Goal: Find specific page/section: Find specific page/section

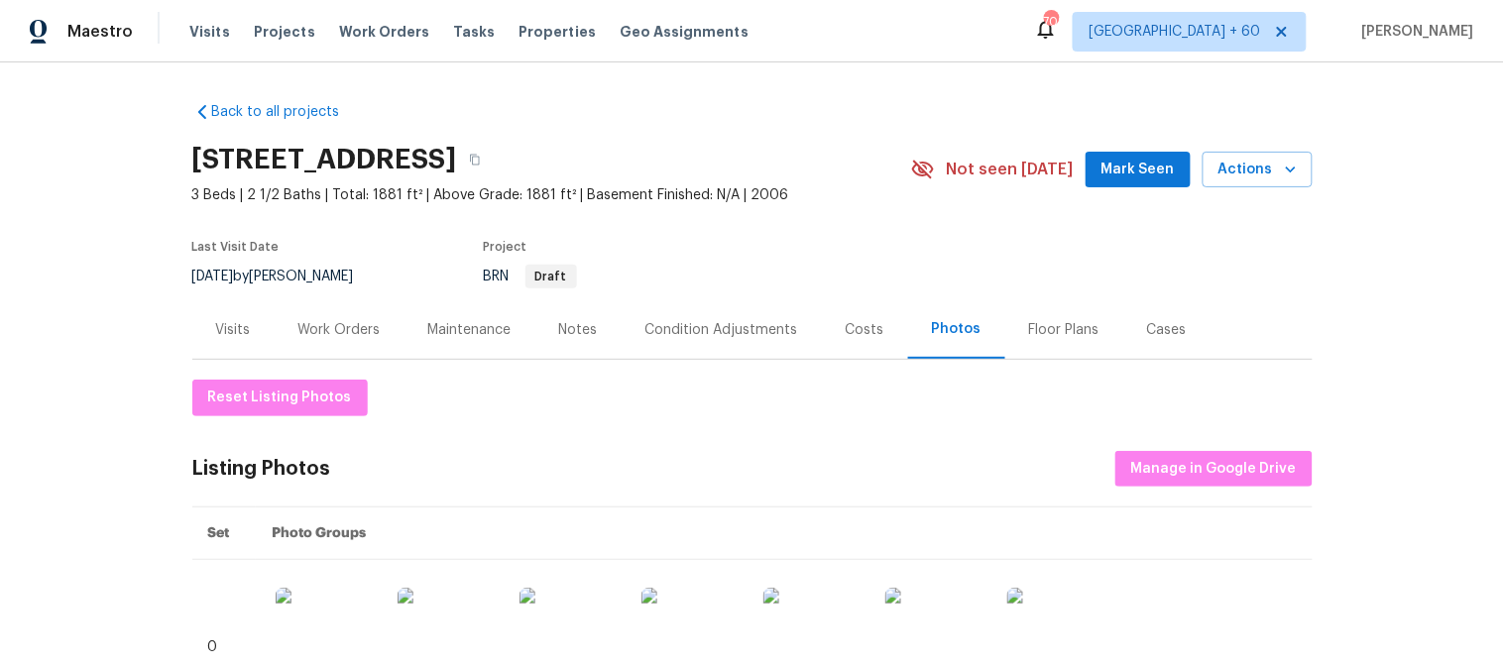
click at [190, 42] on div "Visits Projects Work Orders Tasks Properties Geo Assignments" at bounding box center [480, 32] width 583 height 40
click at [196, 33] on span "Visits" at bounding box center [209, 32] width 41 height 20
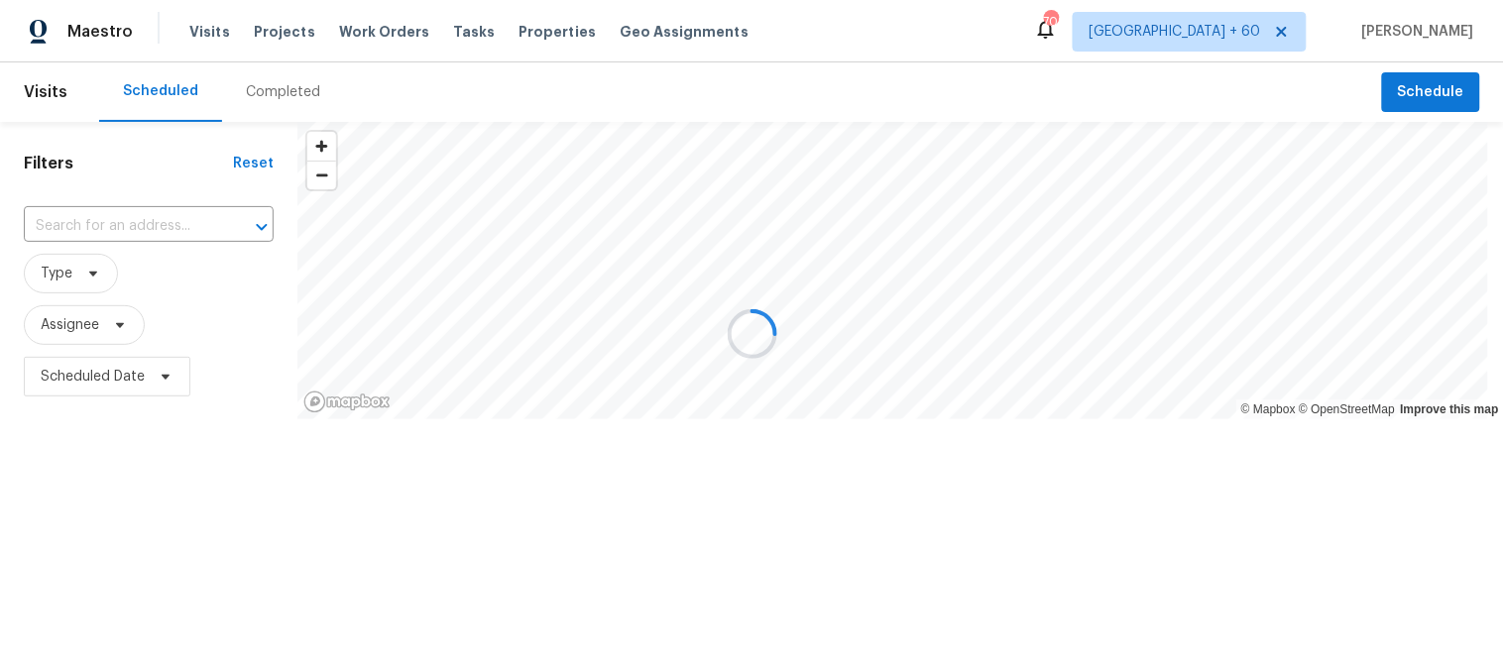
click at [246, 92] on div at bounding box center [752, 334] width 1504 height 668
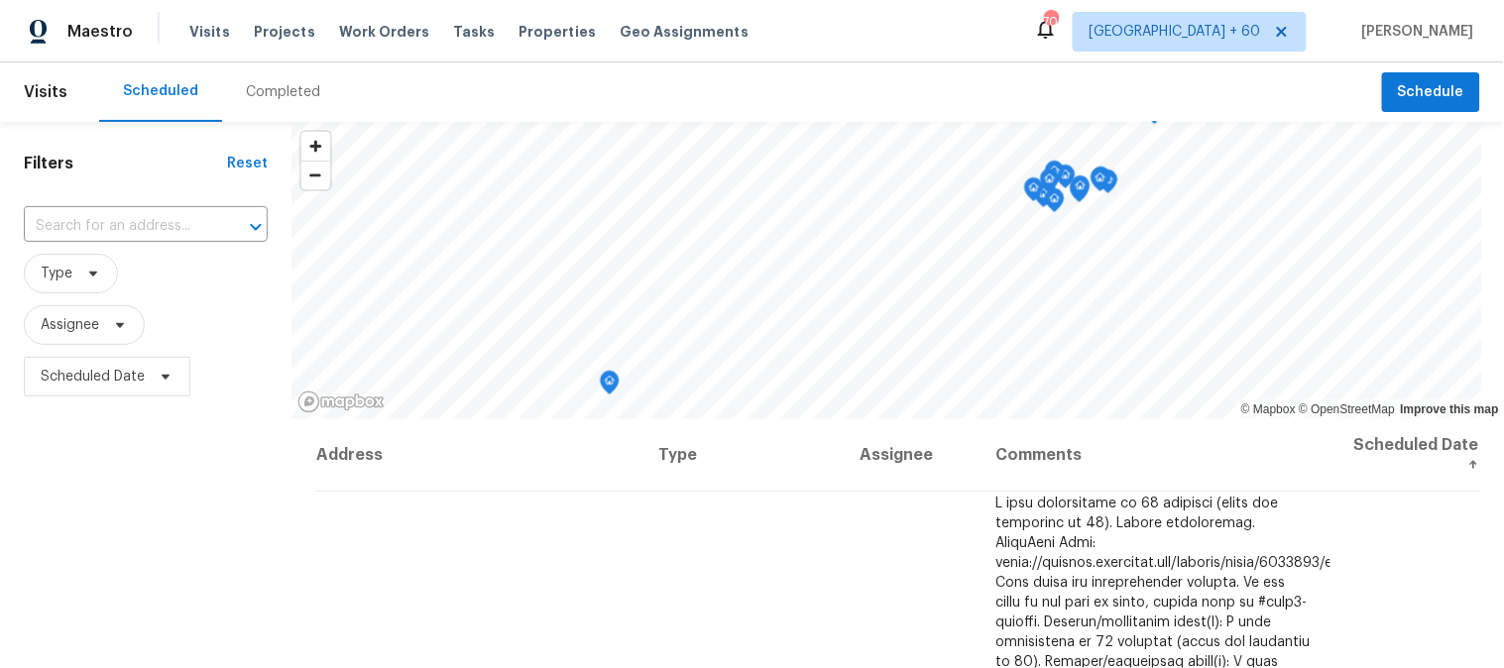
click at [264, 93] on div "Completed" at bounding box center [283, 92] width 74 height 20
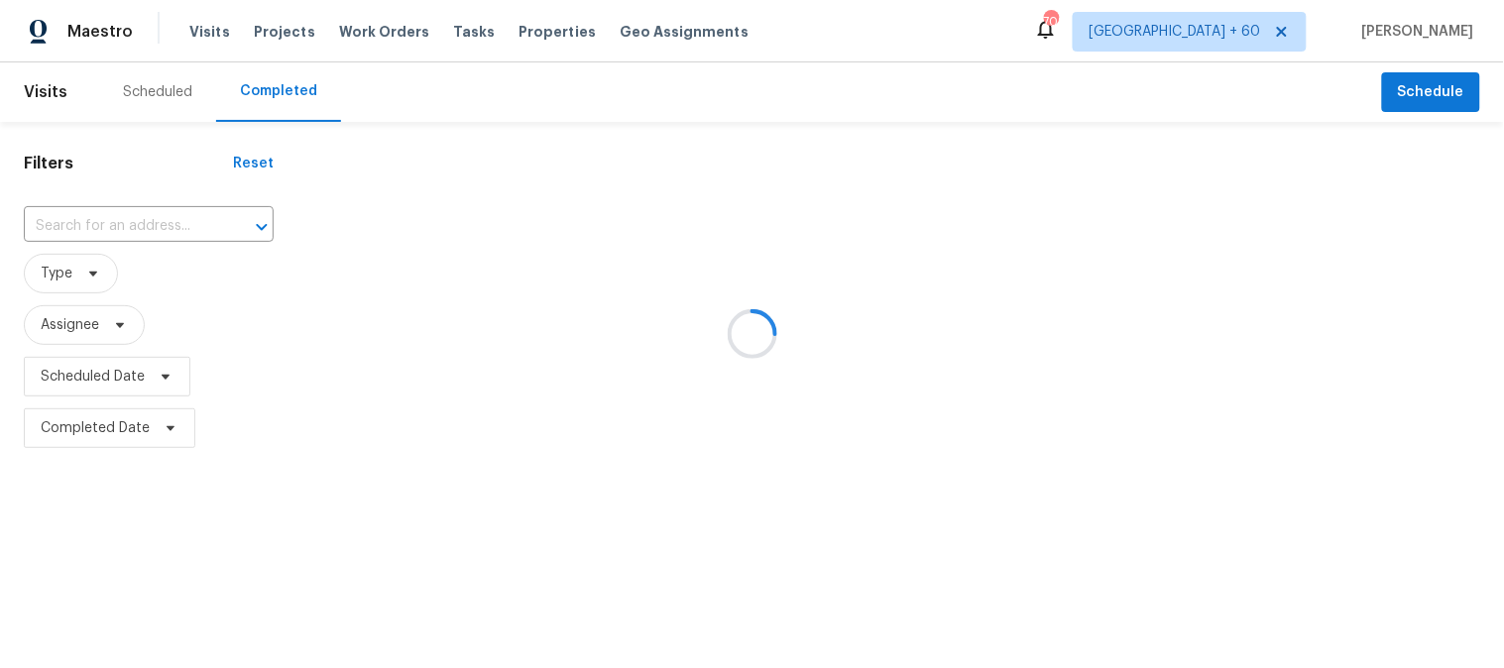
click at [77, 230] on div at bounding box center [752, 334] width 1504 height 668
click at [52, 216] on div at bounding box center [752, 334] width 1504 height 668
click at [85, 232] on div at bounding box center [752, 334] width 1504 height 668
click at [71, 225] on div at bounding box center [752, 334] width 1504 height 668
click at [24, 228] on div at bounding box center [752, 334] width 1504 height 668
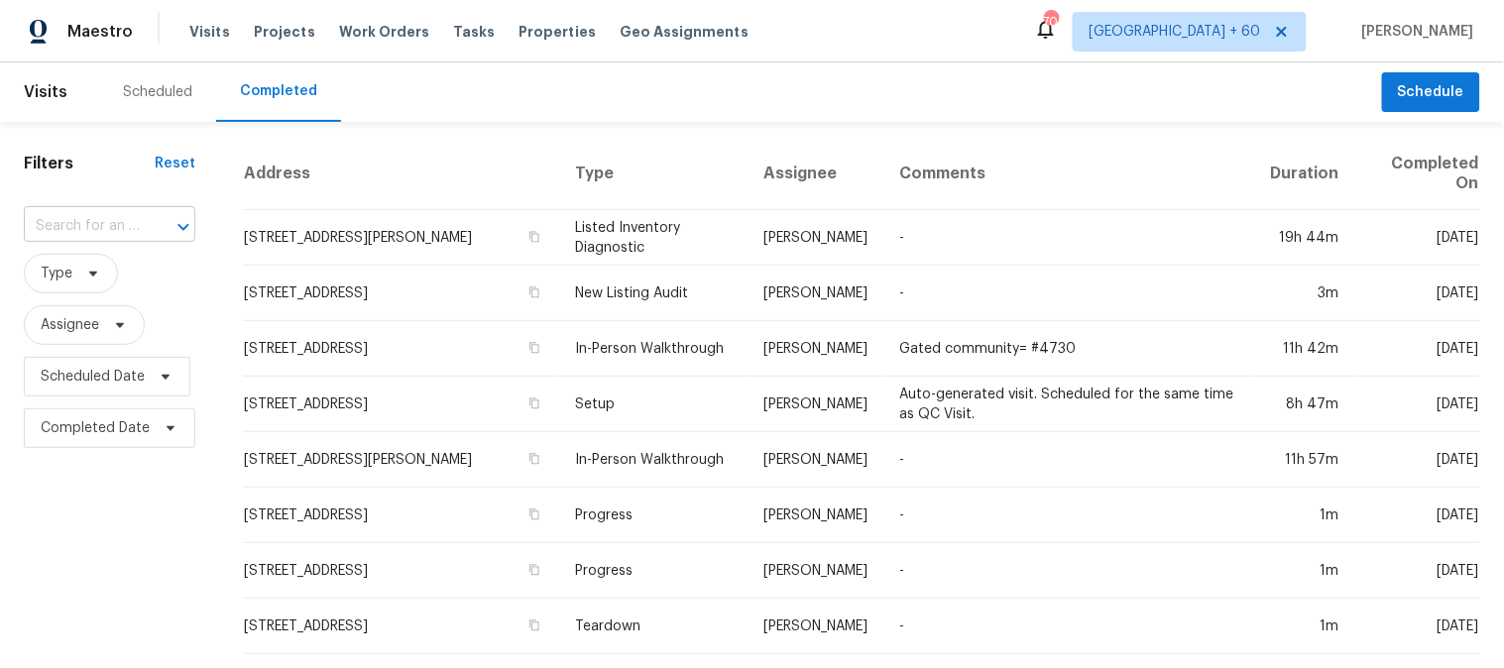
click at [51, 233] on input "text" at bounding box center [82, 226] width 116 height 31
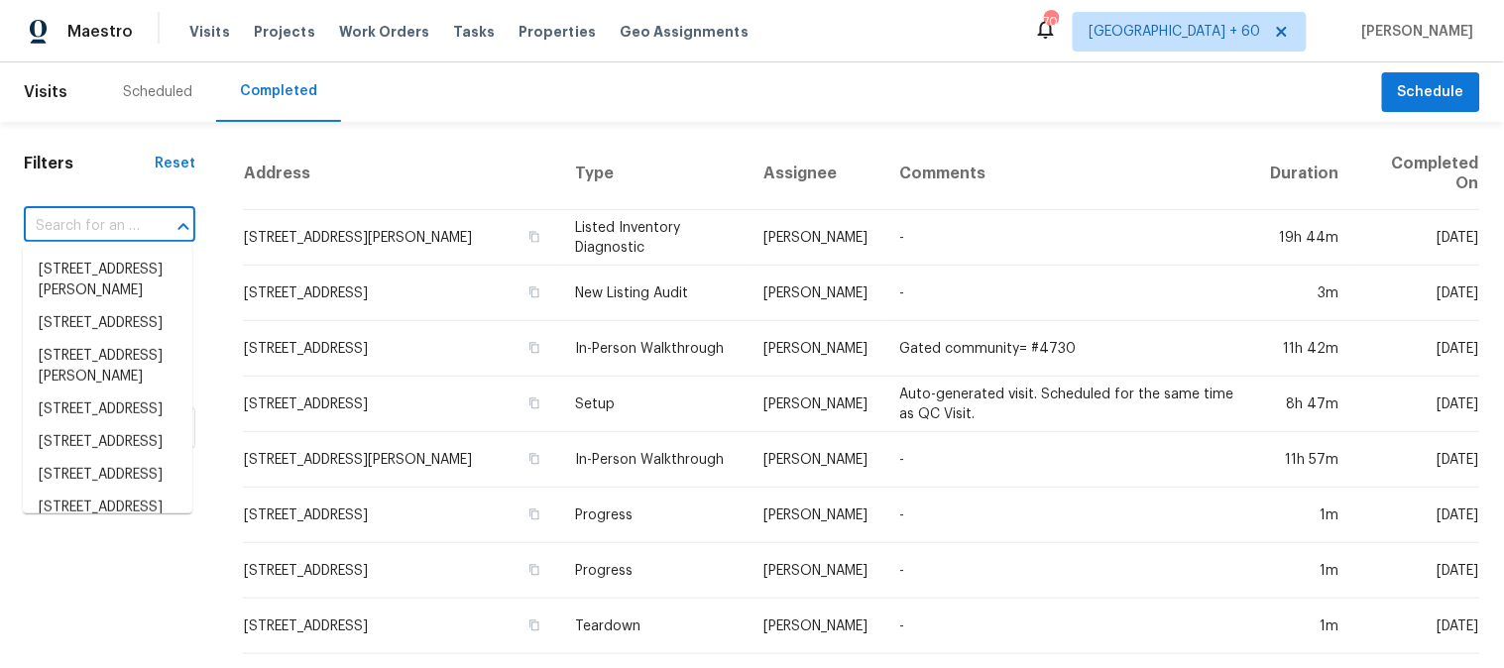
paste input "[STREET_ADDRESS][PERSON_NAME][PERSON_NAME]"
type input "[STREET_ADDRESS][PERSON_NAME][PERSON_NAME]"
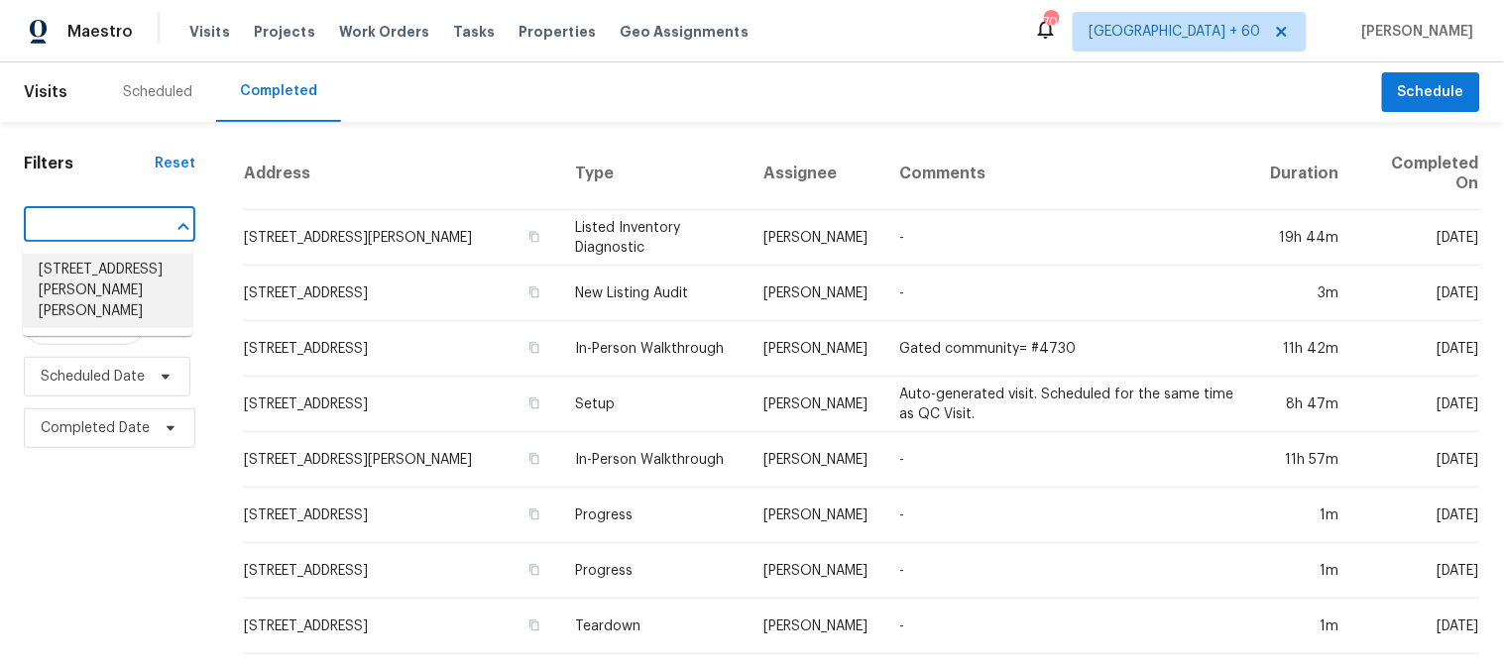
click at [52, 271] on li "[STREET_ADDRESS][PERSON_NAME][PERSON_NAME]" at bounding box center [108, 291] width 170 height 74
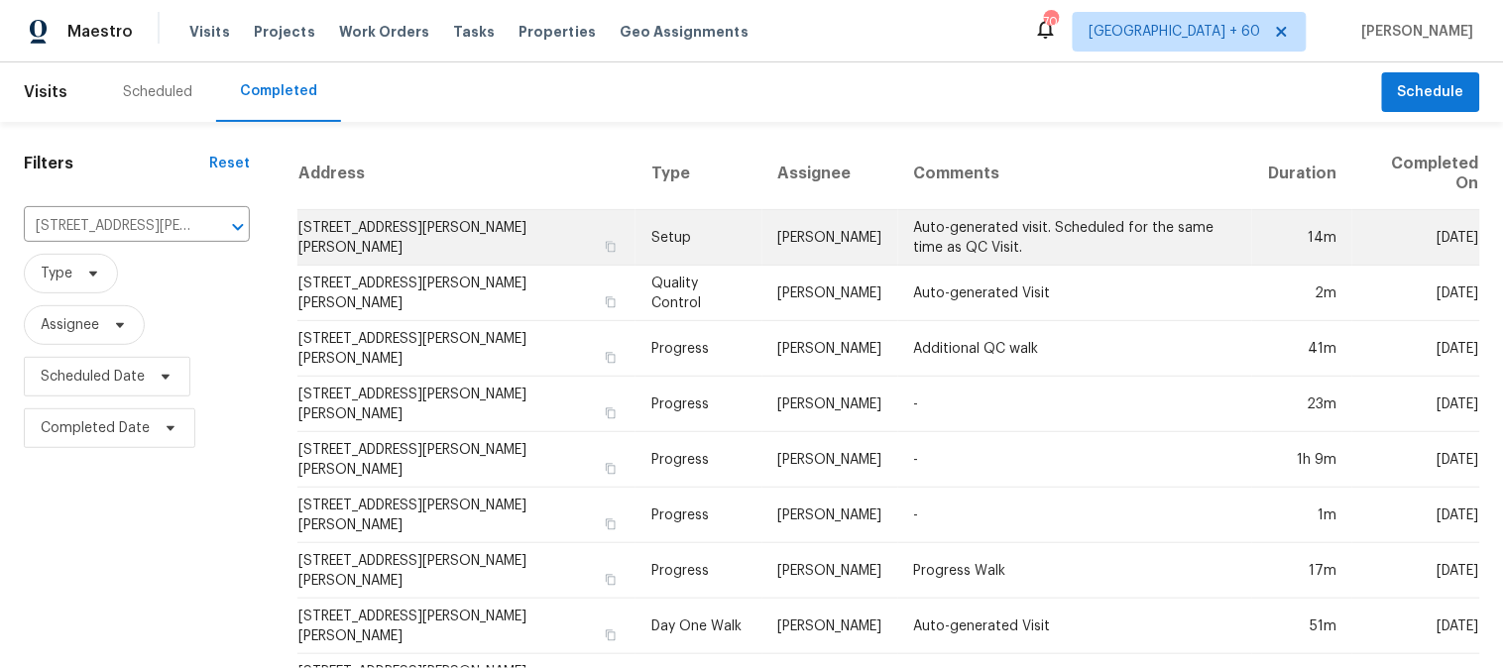
click at [657, 221] on td "Setup" at bounding box center [699, 238] width 127 height 56
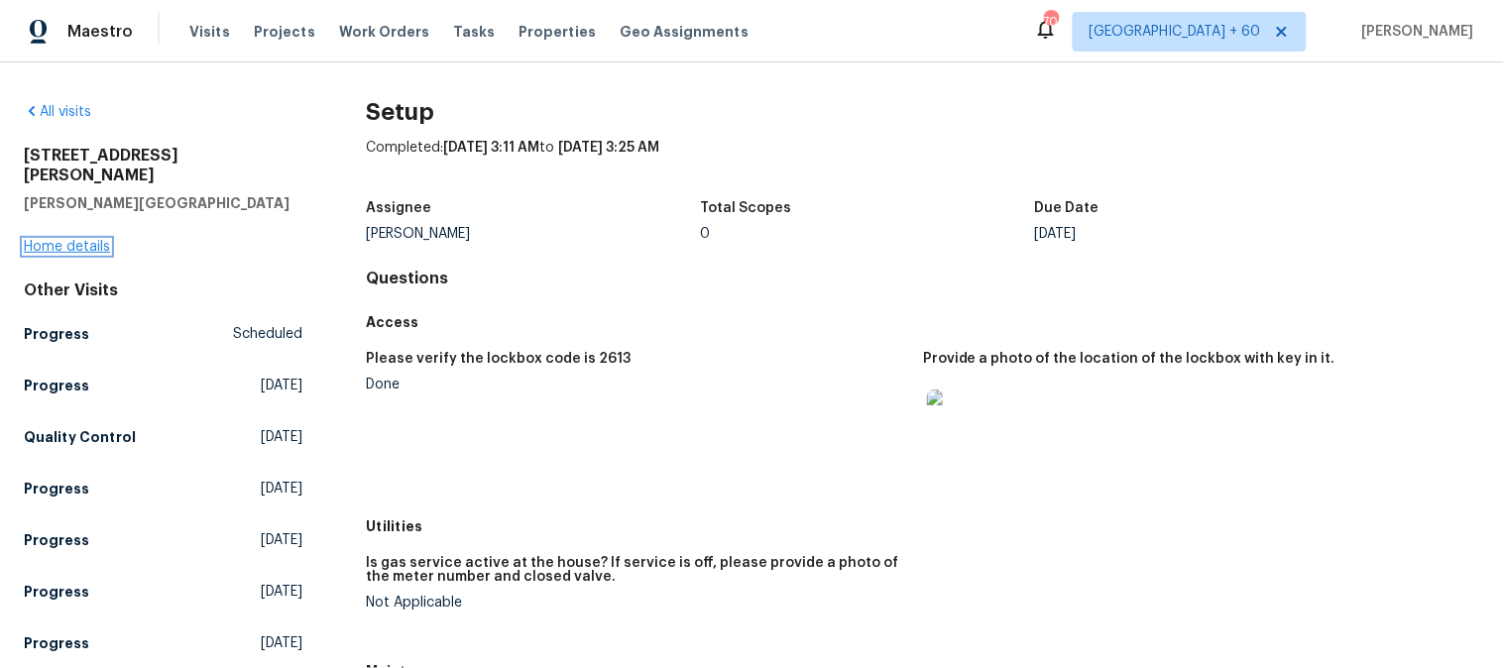
click at [92, 240] on link "Home details" at bounding box center [67, 247] width 86 height 14
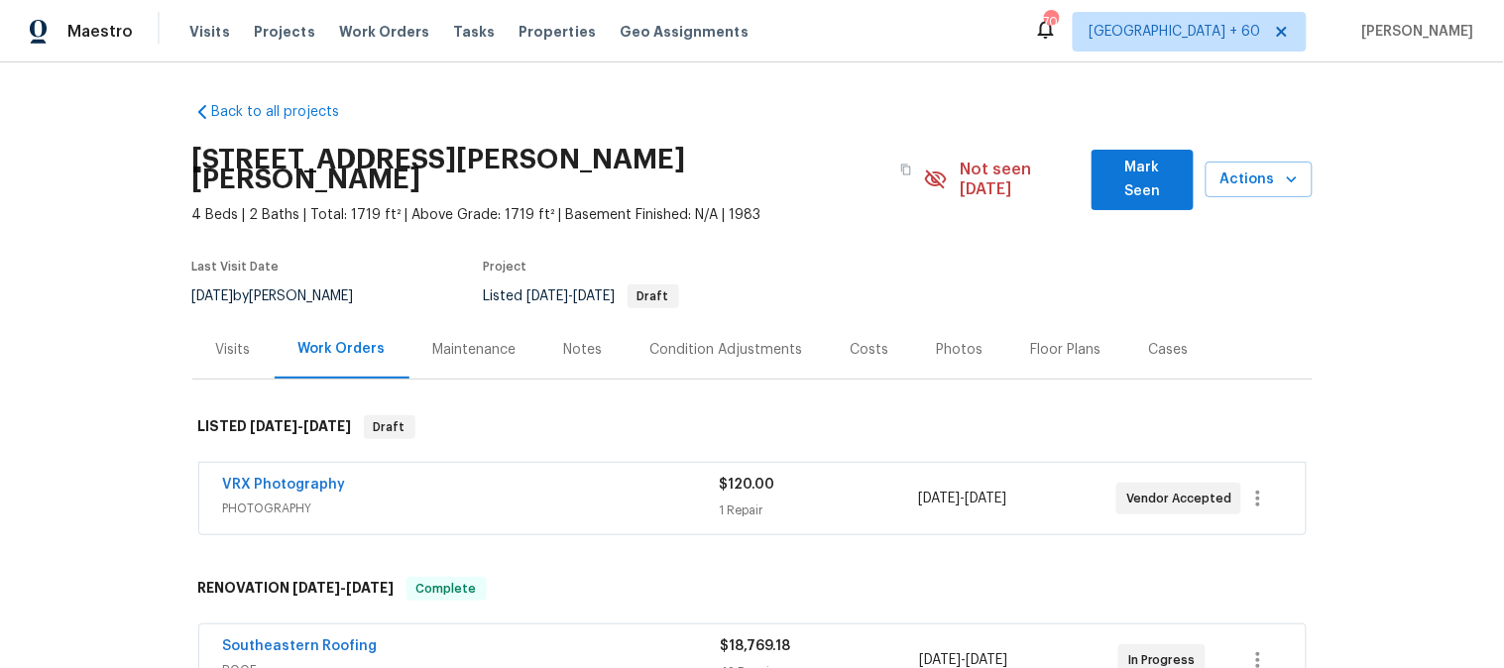
click at [948, 340] on div "Photos" at bounding box center [960, 350] width 47 height 20
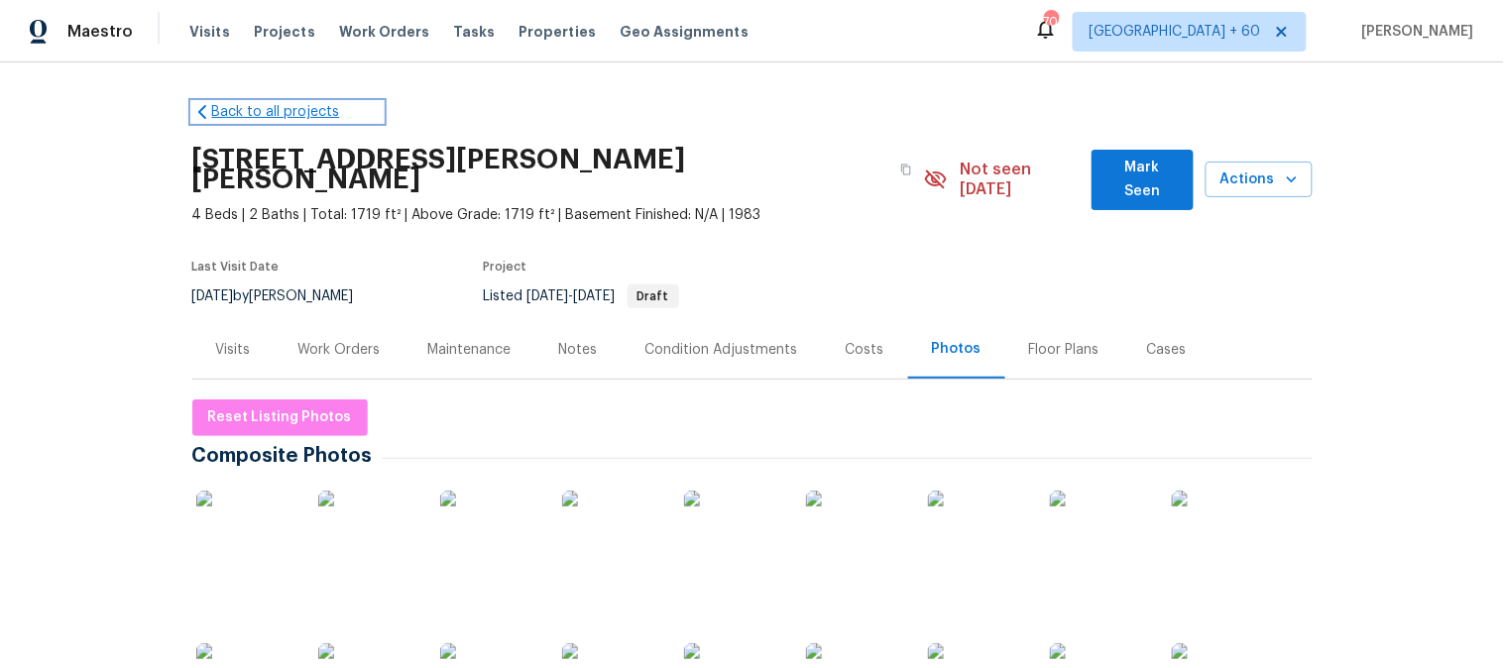
click at [199, 113] on icon at bounding box center [202, 112] width 20 height 20
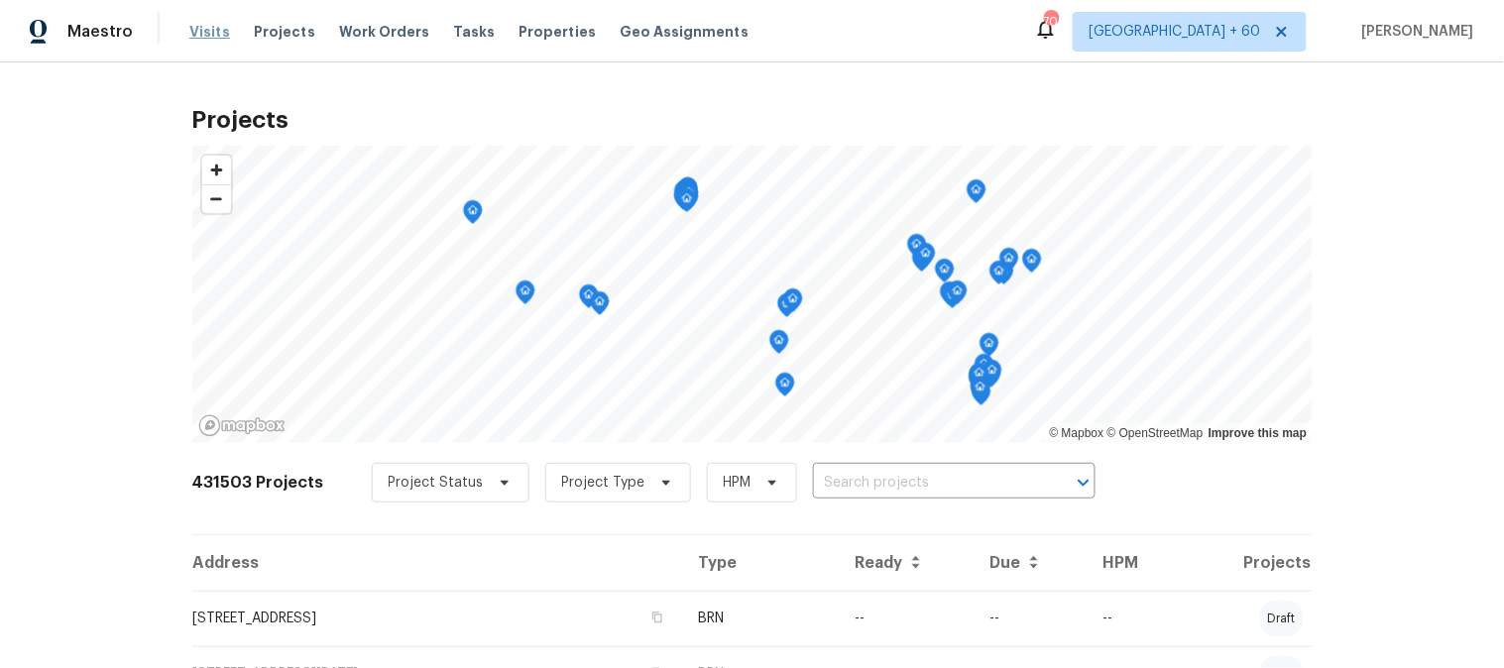
click at [200, 34] on span "Visits" at bounding box center [209, 32] width 41 height 20
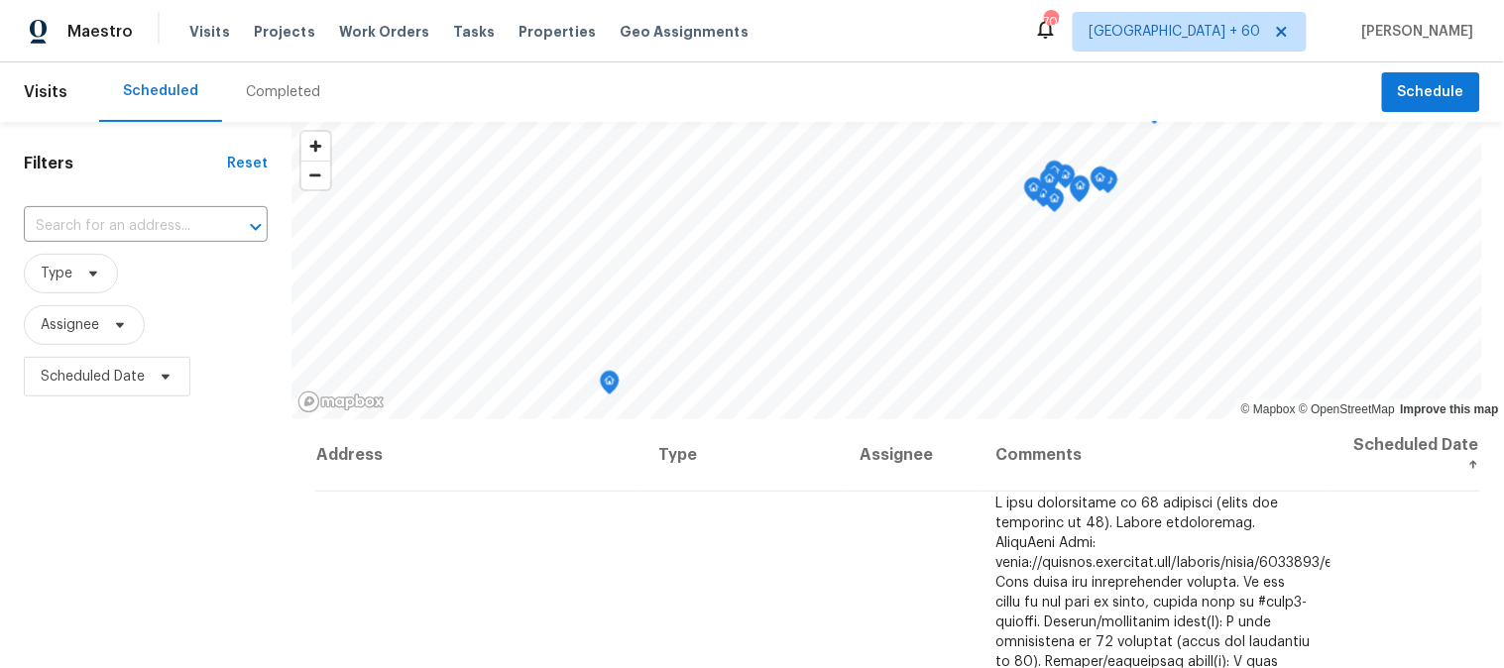
click at [284, 94] on div "Completed" at bounding box center [283, 92] width 74 height 20
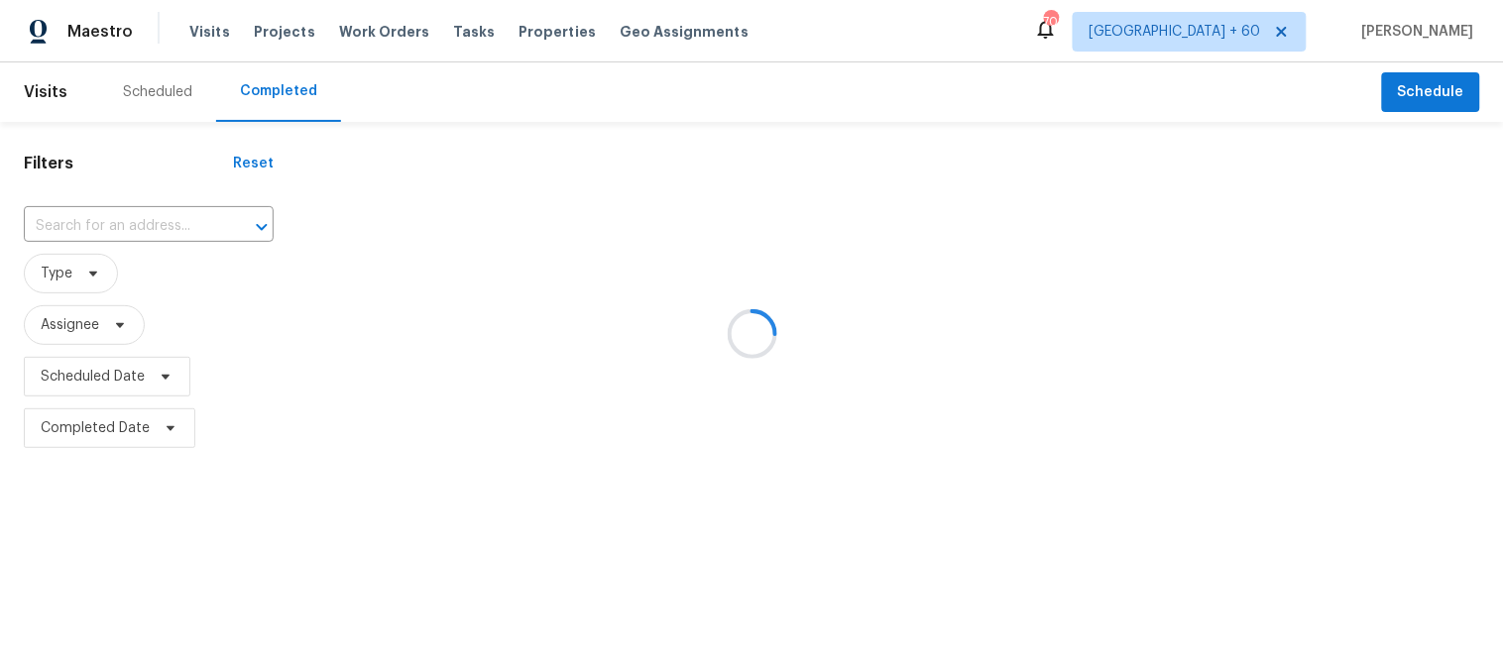
click at [159, 224] on div at bounding box center [752, 334] width 1504 height 668
click at [89, 221] on div at bounding box center [752, 334] width 1504 height 668
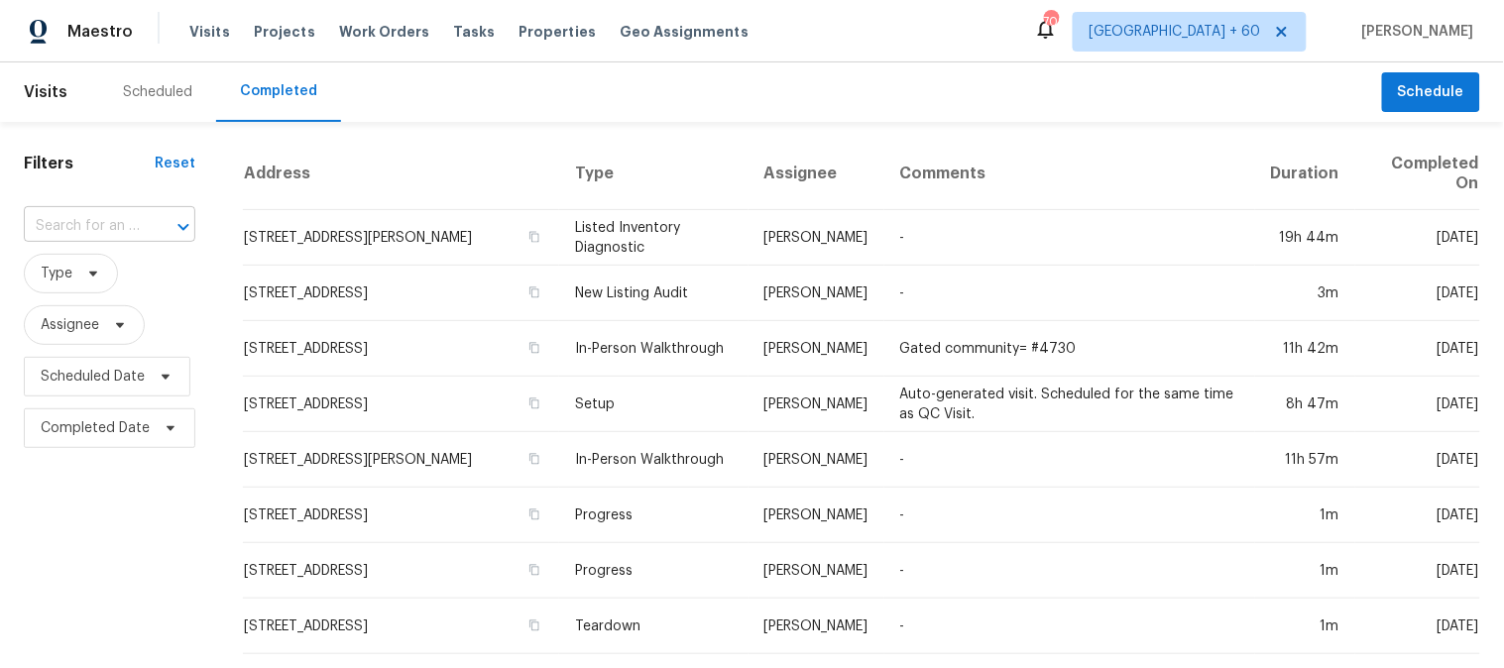
click at [103, 235] on input "text" at bounding box center [82, 226] width 116 height 31
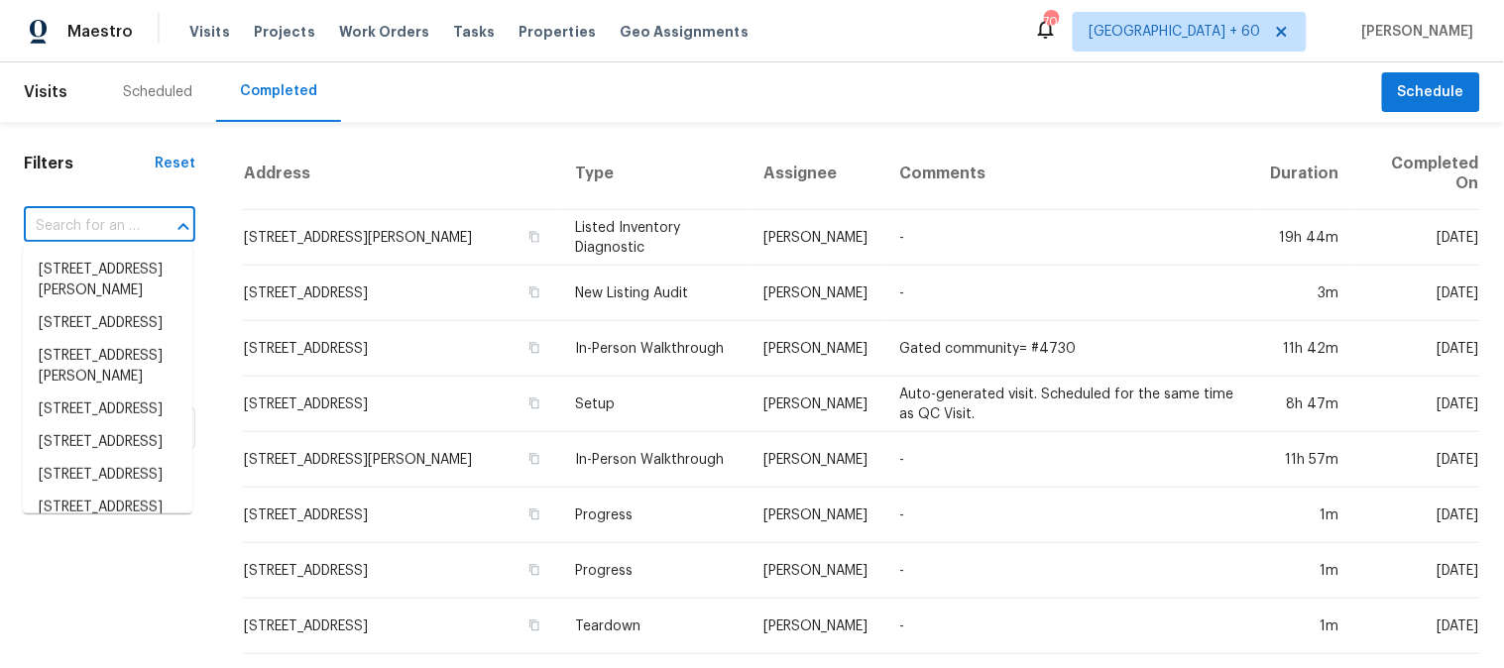
paste input "[STREET_ADDRESS][PERSON_NAME][PERSON_NAME]"
type input "[STREET_ADDRESS][PERSON_NAME][PERSON_NAME]"
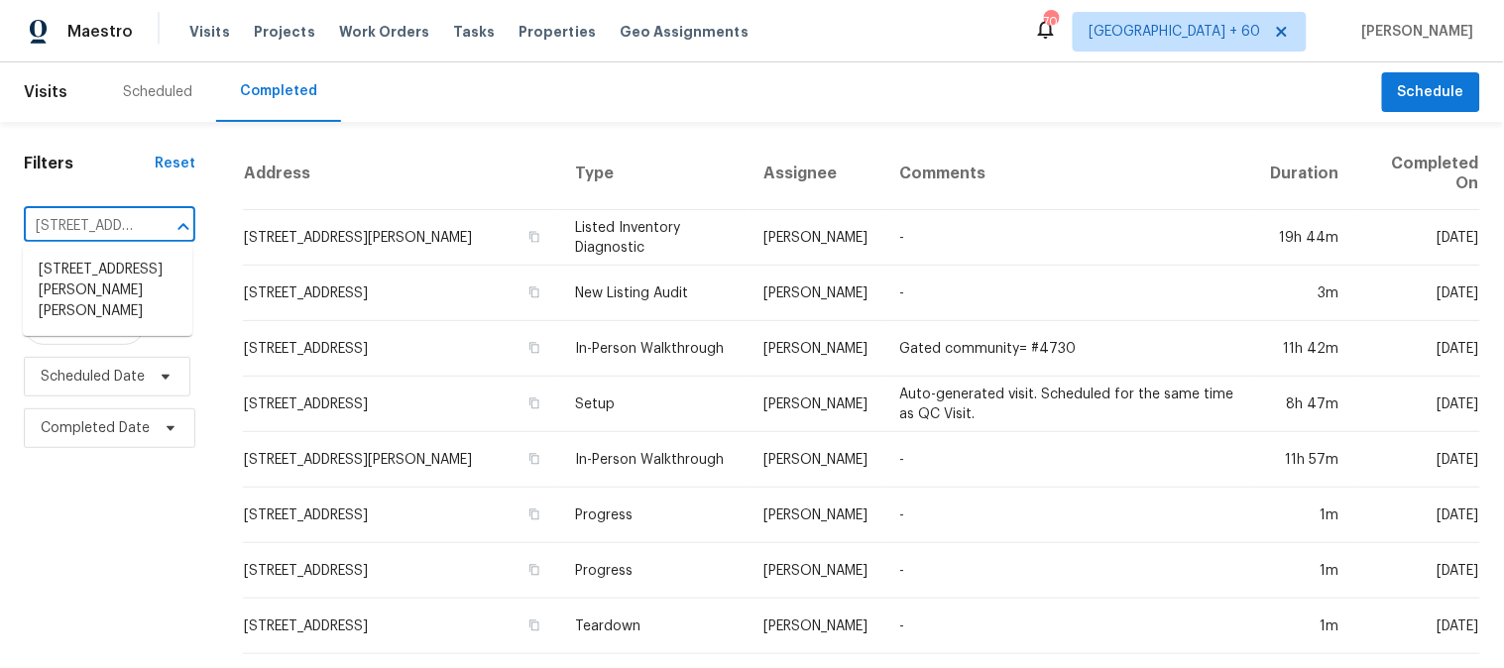
scroll to position [0, 149]
click at [64, 291] on li "[STREET_ADDRESS][PERSON_NAME][PERSON_NAME]" at bounding box center [108, 291] width 170 height 74
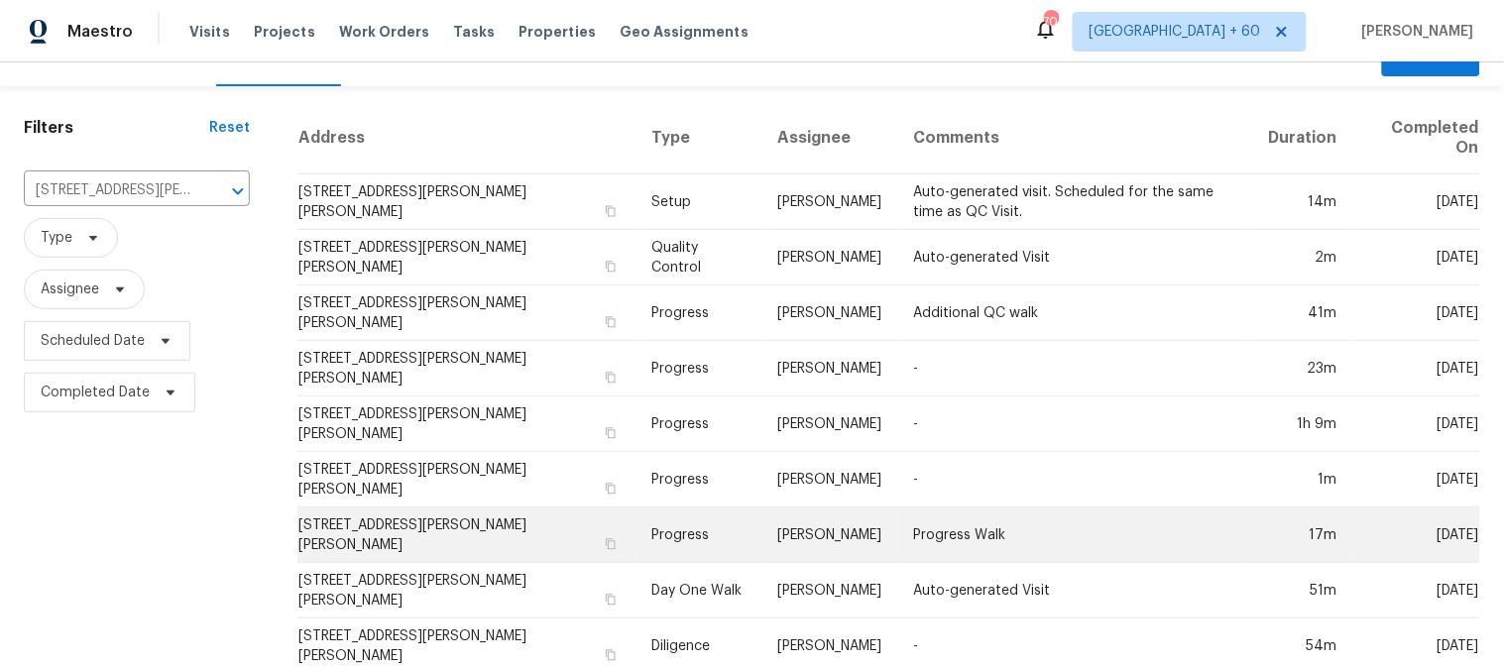
scroll to position [54, 0]
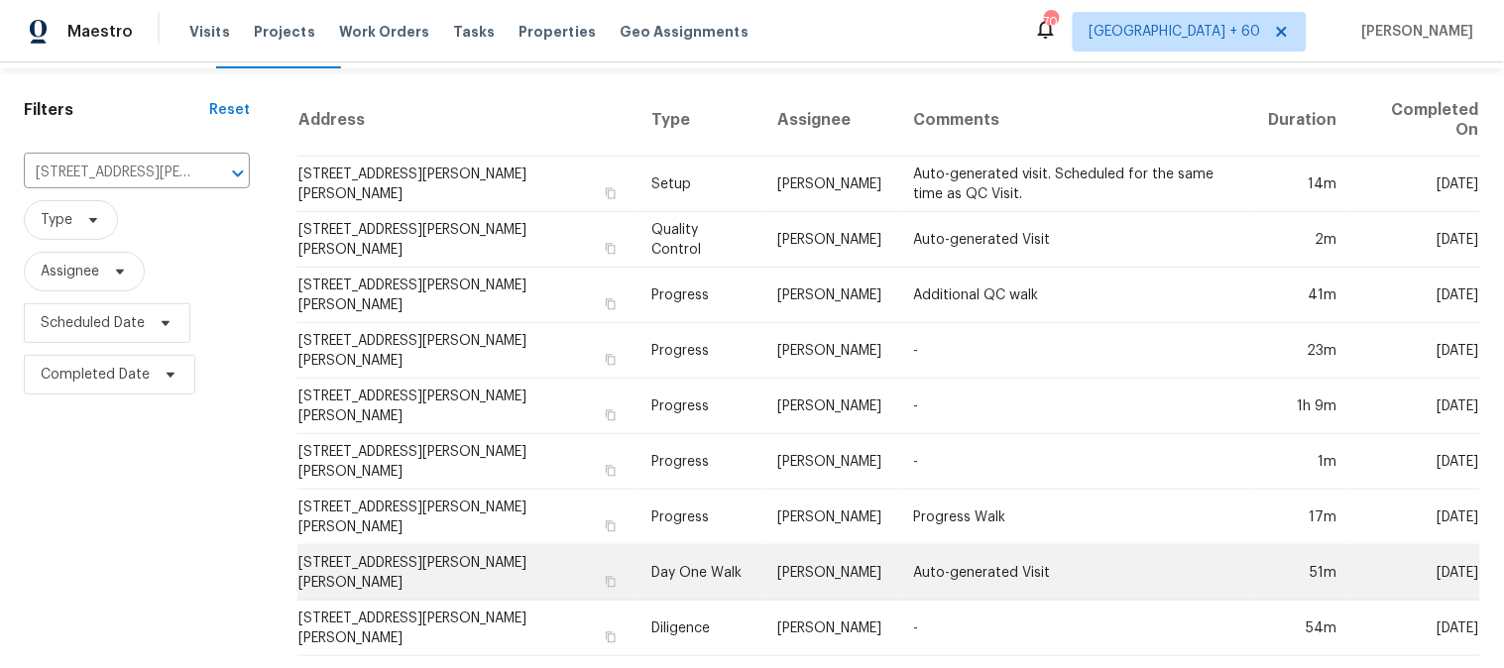
click at [675, 549] on td "Day One Walk" at bounding box center [699, 573] width 127 height 56
